Goal: Information Seeking & Learning: Check status

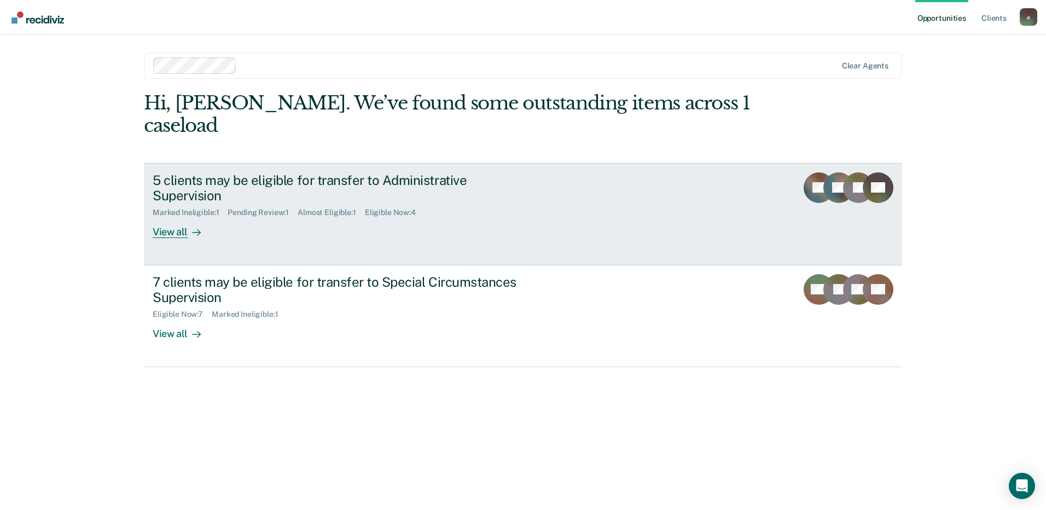
click at [179, 217] on div "View all" at bounding box center [183, 227] width 61 height 21
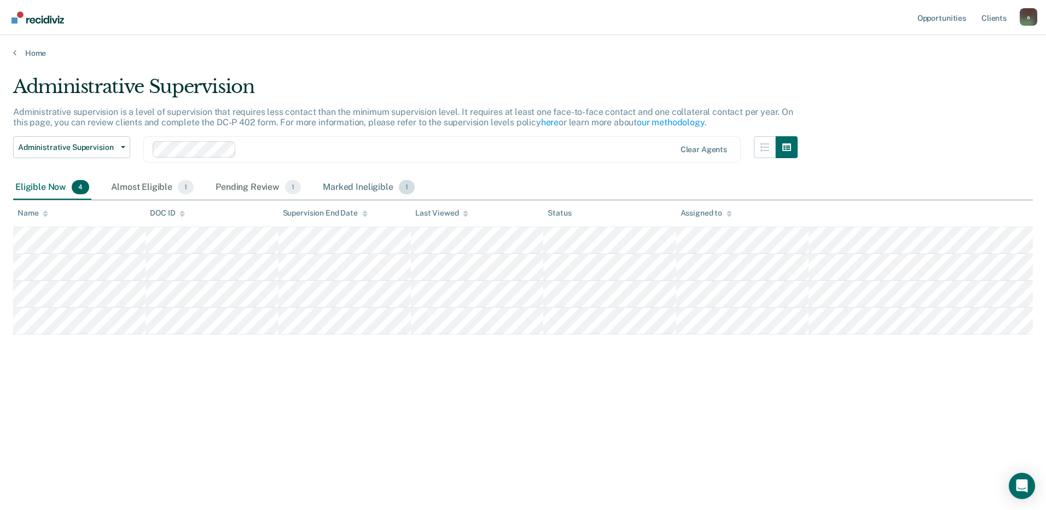
click at [353, 184] on div "Marked Ineligible 1" at bounding box center [369, 188] width 96 height 24
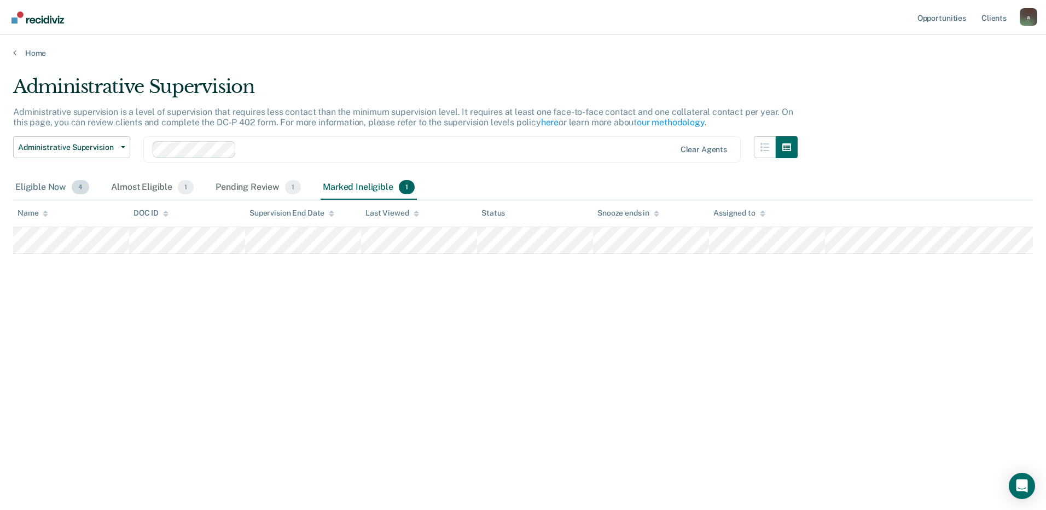
click at [34, 187] on div "Eligible Now 4" at bounding box center [52, 188] width 78 height 24
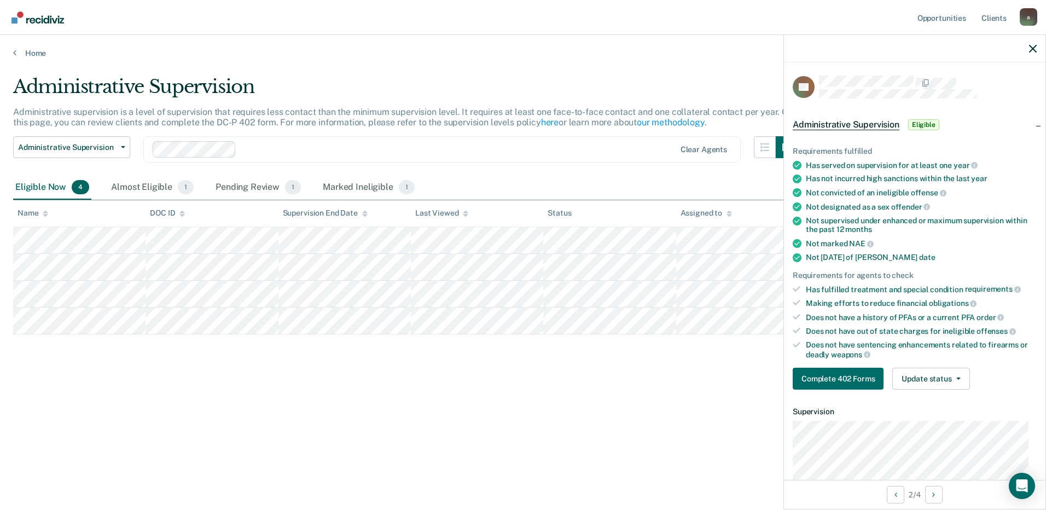
click at [348, 507] on div "Opportunities Client s [PERSON_NAME][EMAIL_ADDRESS][DOMAIN_NAME] a Profile How …" at bounding box center [523, 255] width 1046 height 510
